Goal: Transaction & Acquisition: Purchase product/service

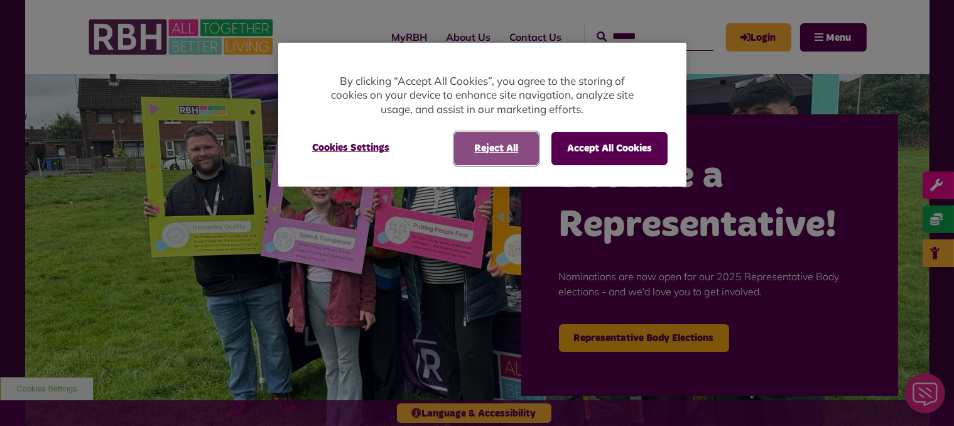
click at [490, 152] on button "Reject All" at bounding box center [496, 148] width 85 height 33
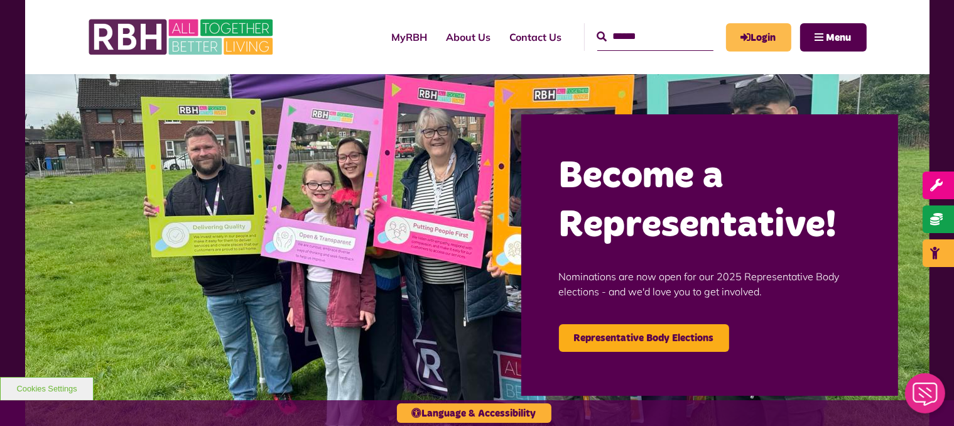
click at [751, 44] on link "Login" at bounding box center [758, 37] width 65 height 28
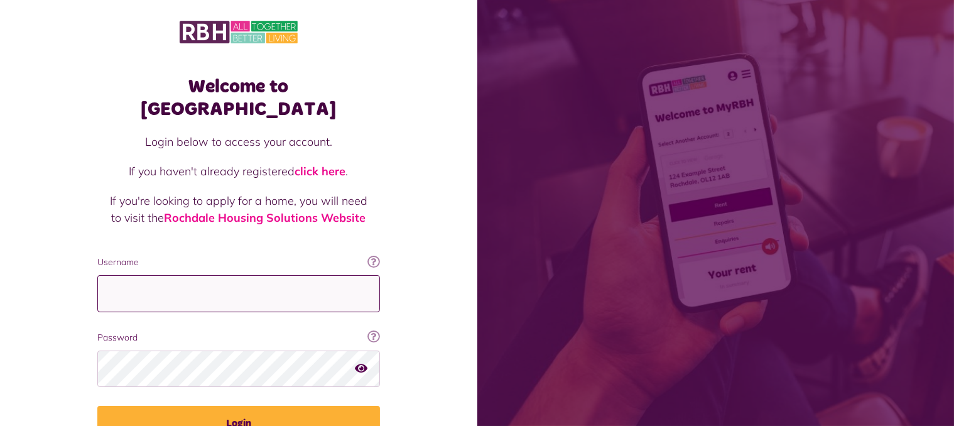
click at [185, 275] on input "Username" at bounding box center [238, 293] width 283 height 37
type input "**********"
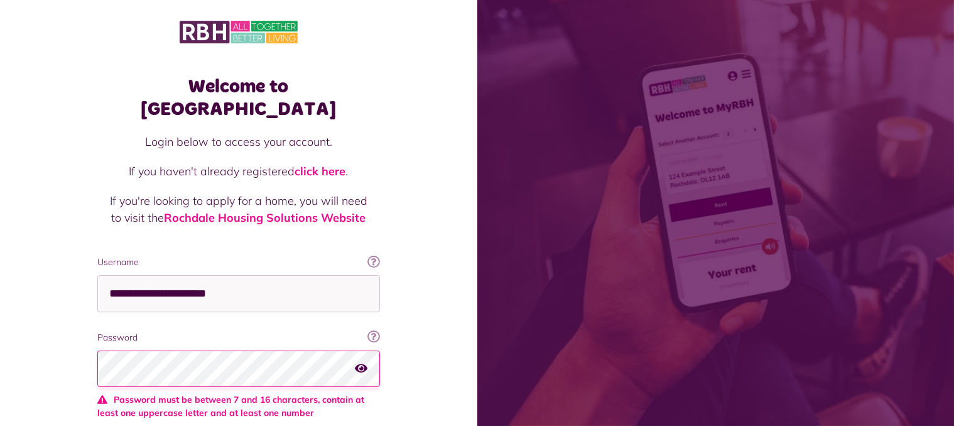
click at [363, 362] on icon "button" at bounding box center [361, 367] width 13 height 11
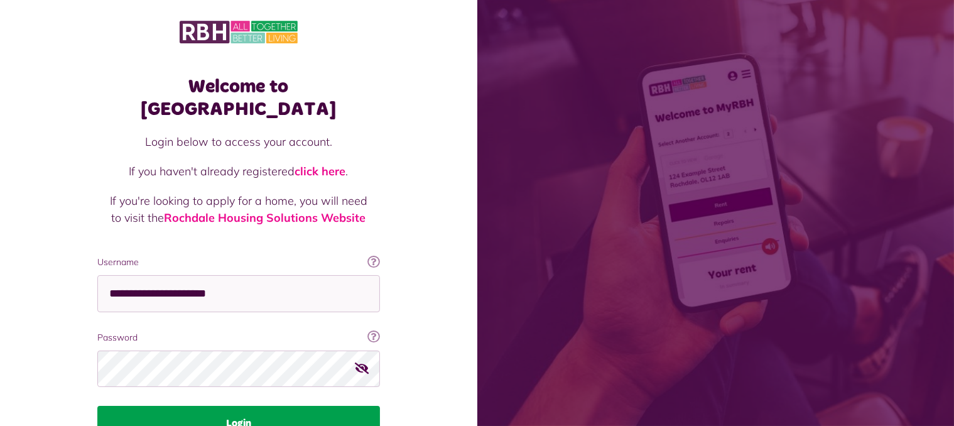
click at [249, 406] on button "Login" at bounding box center [238, 423] width 283 height 35
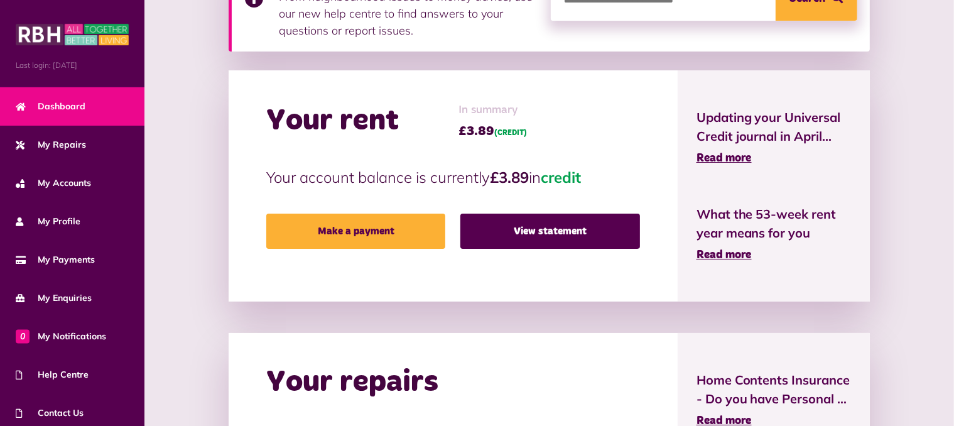
scroll to position [251, 0]
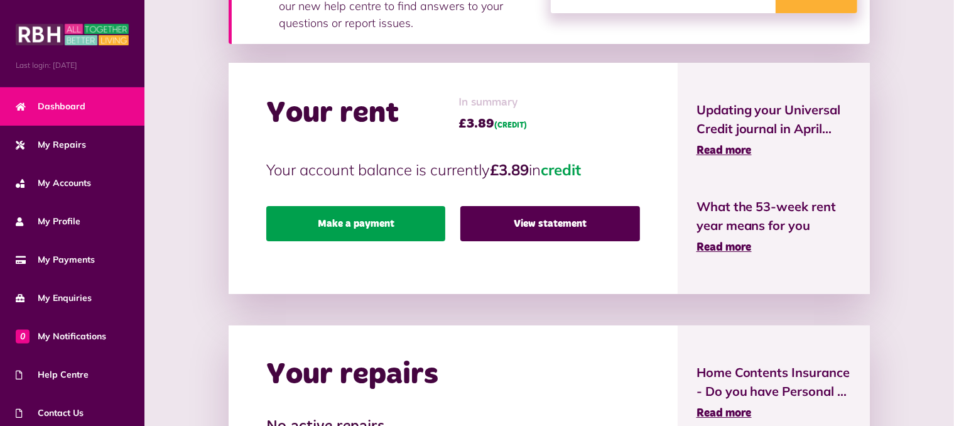
click at [391, 229] on link "Make a payment" at bounding box center [355, 223] width 179 height 35
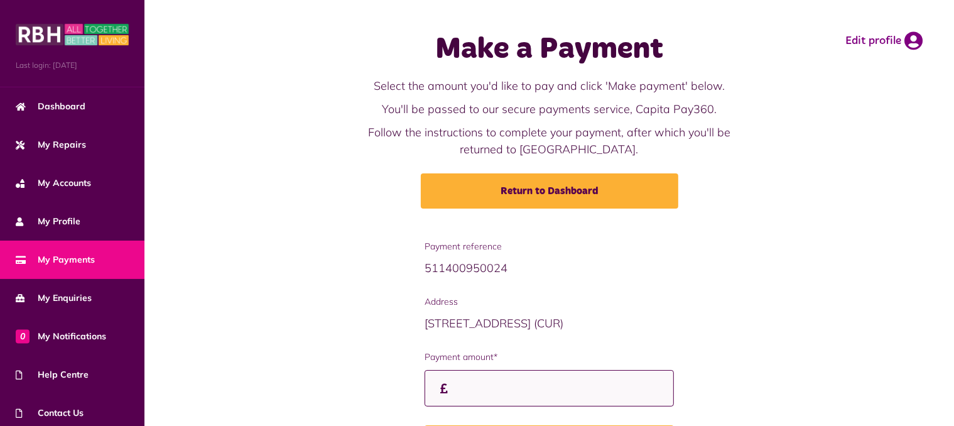
click at [463, 379] on input "Payment amount*" at bounding box center [549, 388] width 249 height 37
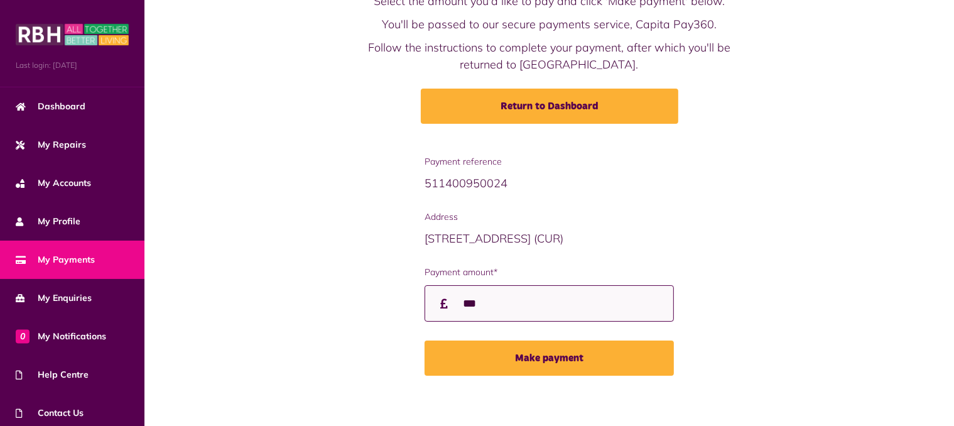
scroll to position [90, 0]
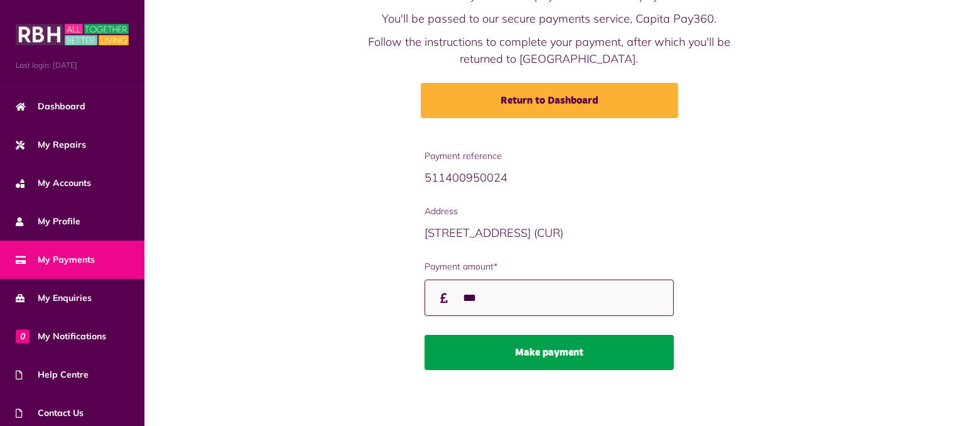
type input "***"
click at [544, 350] on button "Make payment" at bounding box center [549, 352] width 249 height 35
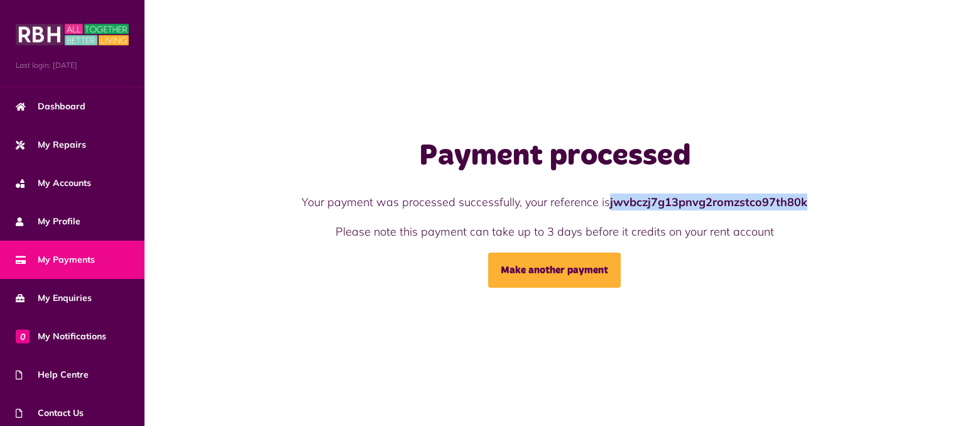
drag, startPoint x: 608, startPoint y: 202, endPoint x: 829, endPoint y: 205, distance: 221.1
click at [839, 200] on div "Payment processed Your payment was processed successfully, your reference is jw…" at bounding box center [554, 213] width 671 height 150
copy p "jwvbczj7g13pnvg2romzstco97th80k"
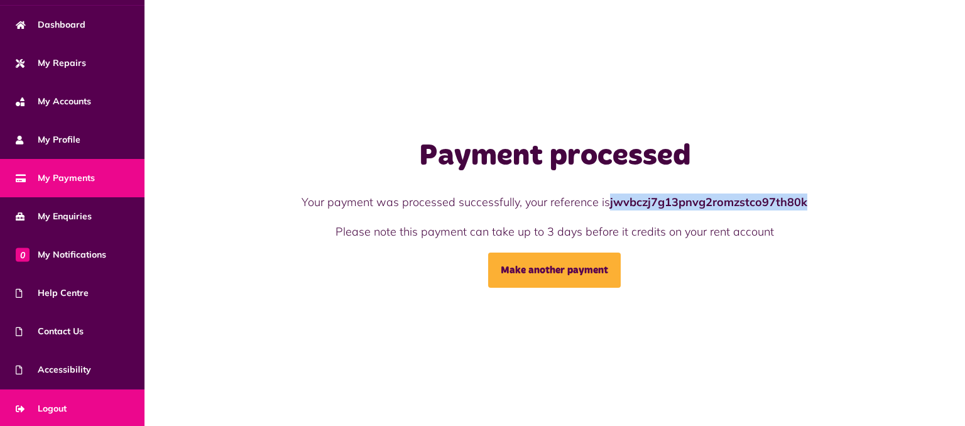
click at [80, 393] on link "Logout" at bounding box center [72, 408] width 144 height 38
